Goal: Task Accomplishment & Management: Manage account settings

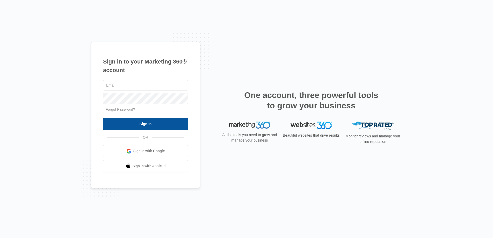
type input "joel.green@madwire.com"
drag, startPoint x: 147, startPoint y: 124, endPoint x: 153, endPoint y: 126, distance: 5.9
click at [147, 124] on input "Sign In" at bounding box center [145, 123] width 85 height 12
